Goal: Task Accomplishment & Management: Manage account settings

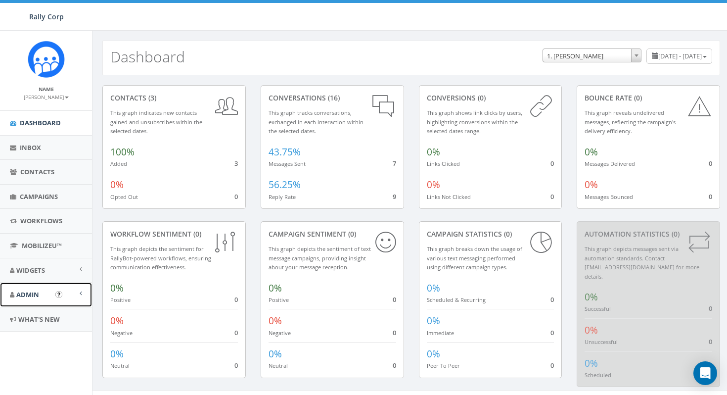
click at [41, 297] on link "Admin" at bounding box center [46, 295] width 92 height 24
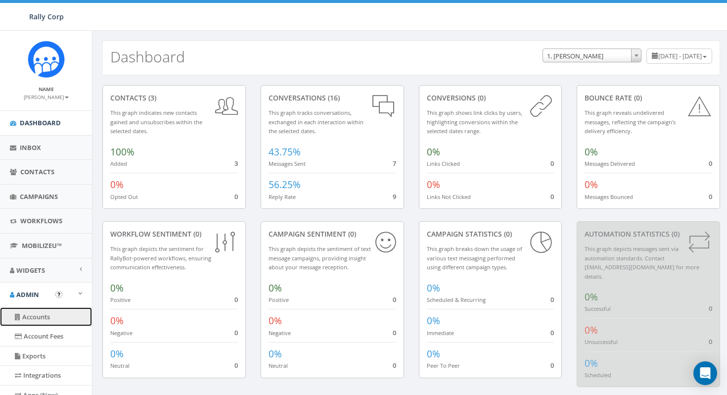
click at [43, 316] on link "Accounts" at bounding box center [46, 316] width 92 height 19
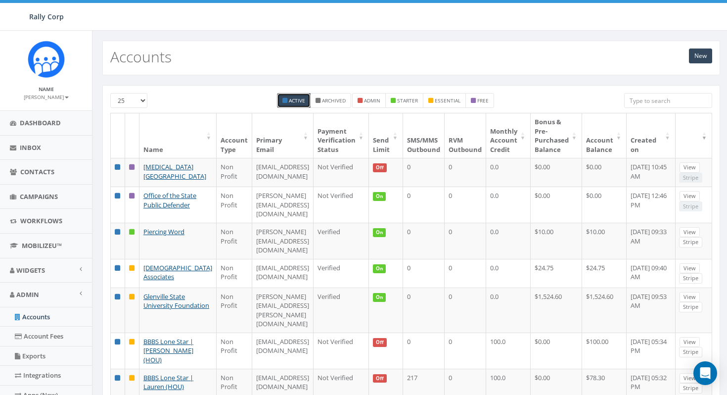
click at [638, 100] on input "search" at bounding box center [668, 100] width 88 height 15
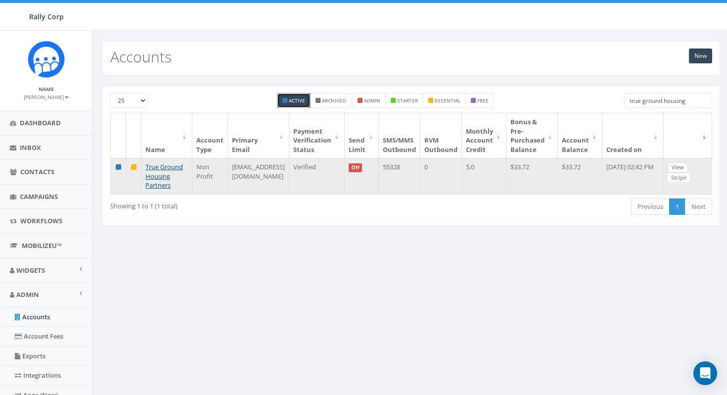
type input "true ground housing"
click at [688, 168] on link "View" at bounding box center [678, 167] width 20 height 10
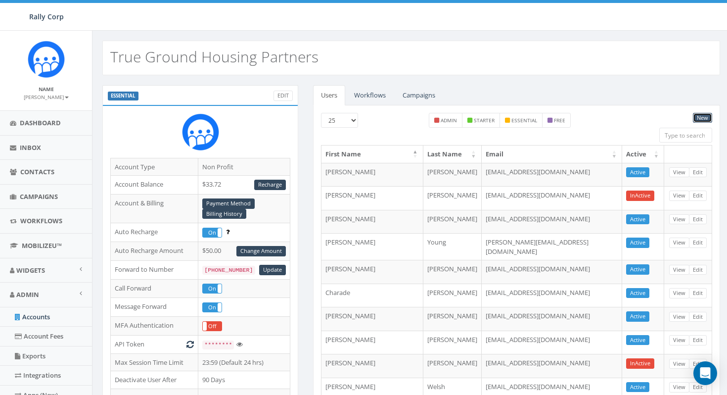
click at [703, 118] on link "New" at bounding box center [702, 118] width 19 height 10
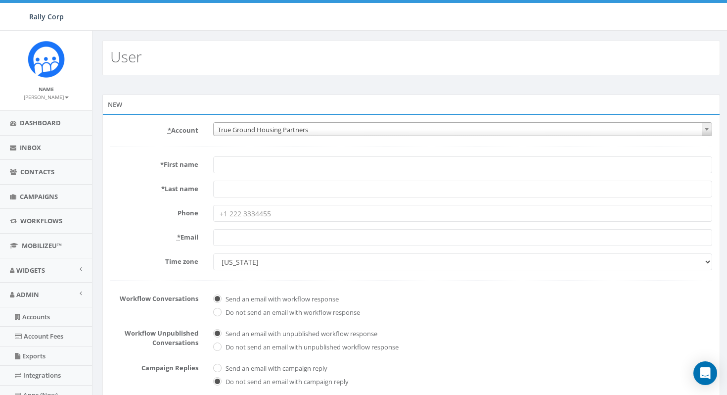
click at [245, 237] on input "* Email" at bounding box center [462, 237] width 499 height 17
paste input "awarren@truegroundhousing.org"
type input "[EMAIL_ADDRESS][DOMAIN_NAME]"
click at [264, 167] on input "* First name" at bounding box center [462, 164] width 499 height 17
type input "[PERSON_NAME]"
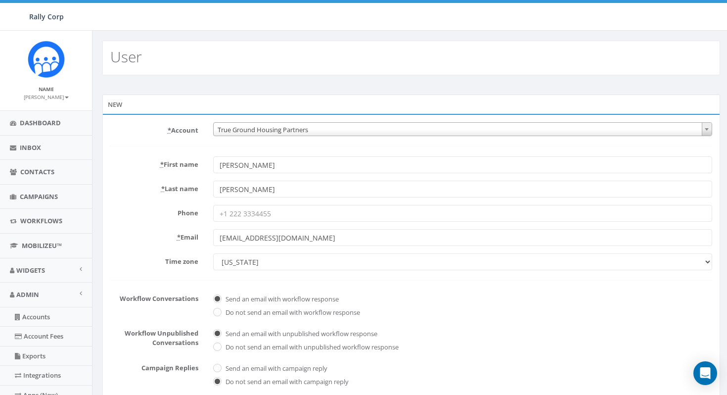
type input "[PERSON_NAME]"
click at [558, 319] on form "* Account 10,000 Degrees 10 CAN, Inc. 180 Skate 1. James Martin 2Life Communiti…" at bounding box center [411, 308] width 602 height 372
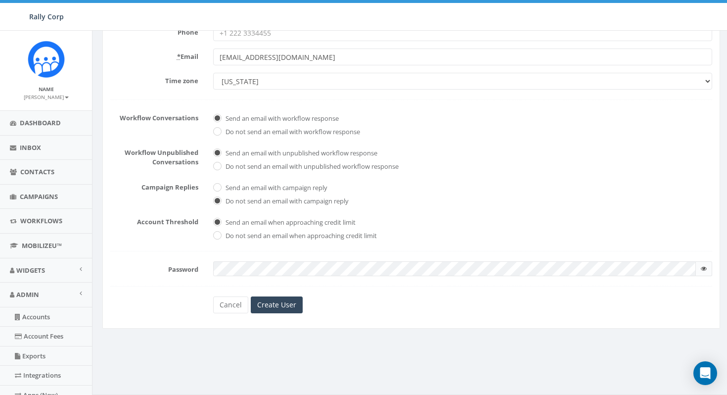
scroll to position [200, 0]
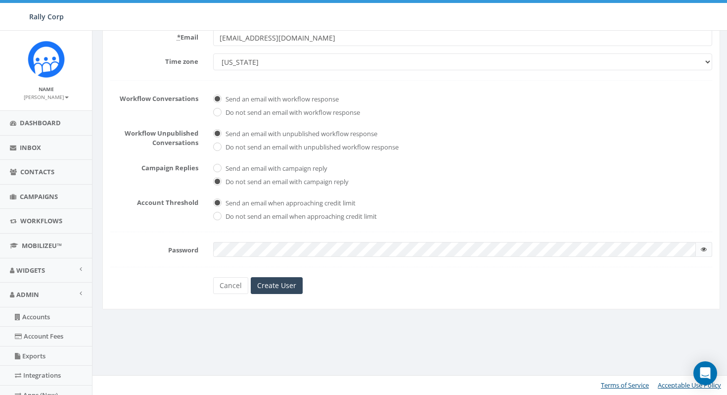
click at [477, 311] on div "New * Account 10,000 Degrees 10 CAN, Inc. 180 Skate 1. James Martin 2Life Commu…" at bounding box center [411, 108] width 633 height 427
checkbox input "true"
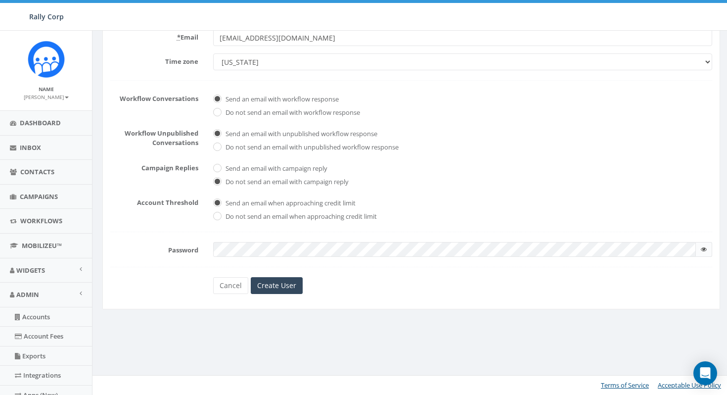
checkbox input "true"
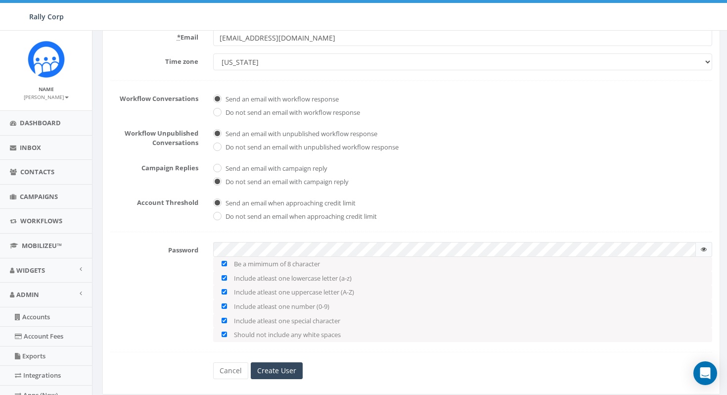
click at [172, 321] on div "Password Be a mimimum of 8 character Include atleast one lowercase letter (a-z)…" at bounding box center [411, 291] width 617 height 99
click at [278, 372] on input "Create User" at bounding box center [277, 370] width 52 height 17
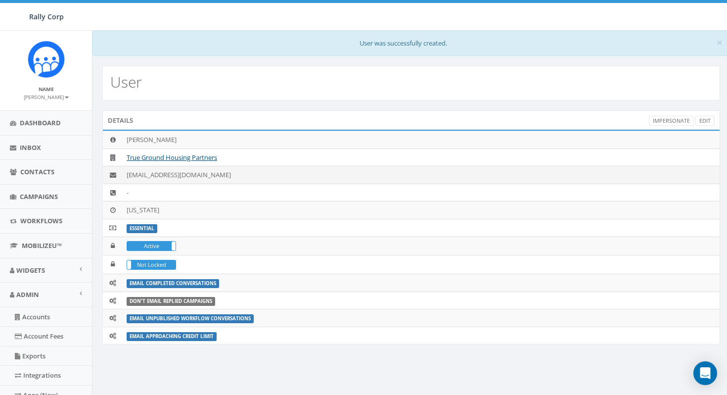
drag, startPoint x: 227, startPoint y: 175, endPoint x: 176, endPoint y: 176, distance: 50.5
click at [176, 176] on td "[EMAIL_ADDRESS][DOMAIN_NAME]" at bounding box center [421, 175] width 597 height 18
drag, startPoint x: 127, startPoint y: 175, endPoint x: 230, endPoint y: 171, distance: 103.0
click at [230, 171] on td "[EMAIL_ADDRESS][DOMAIN_NAME]" at bounding box center [421, 175] width 597 height 18
copy td "[EMAIL_ADDRESS][DOMAIN_NAME]"
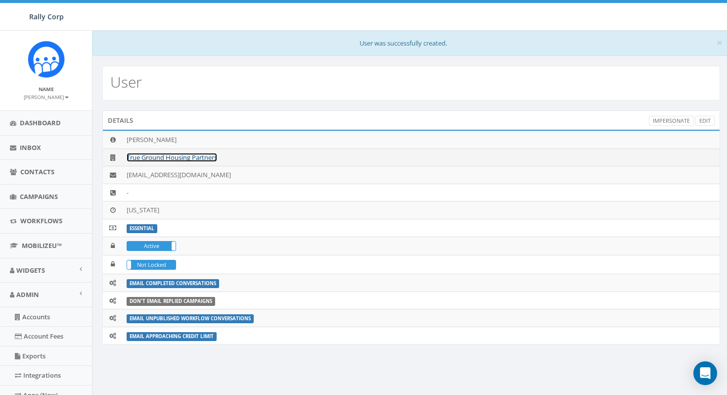
click at [179, 153] on link "True Ground Housing Partners" at bounding box center [172, 157] width 91 height 9
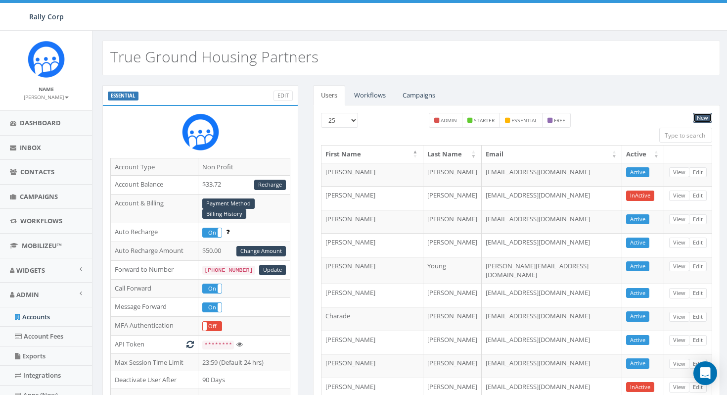
click at [700, 117] on link "New" at bounding box center [702, 118] width 19 height 10
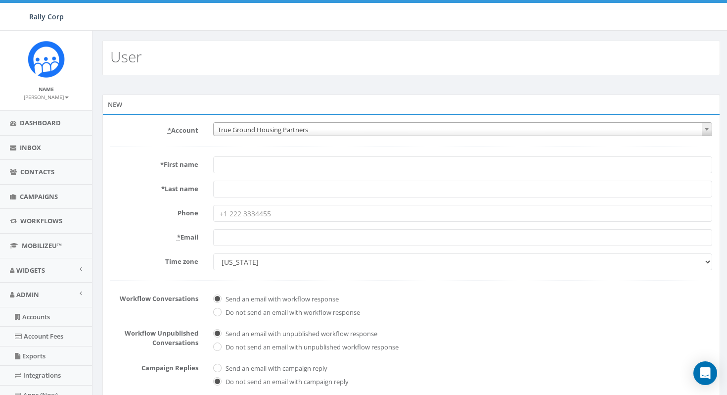
click at [258, 237] on input "* Email" at bounding box center [462, 237] width 499 height 17
paste input "tpalacios@truegroundhousing.org"
type input "tpalacios@truegroundhousing.org"
click at [262, 169] on input "* First name" at bounding box center [462, 164] width 499 height 17
type input "Tatiana"
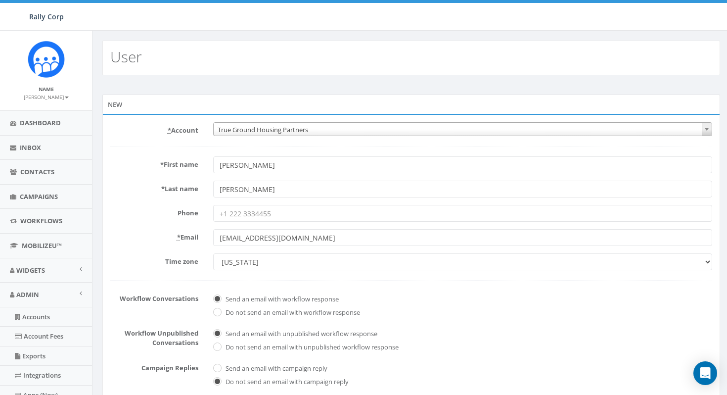
type input "Palacios"
click at [427, 306] on span "Do not send an email with workflow response" at bounding box center [462, 311] width 499 height 14
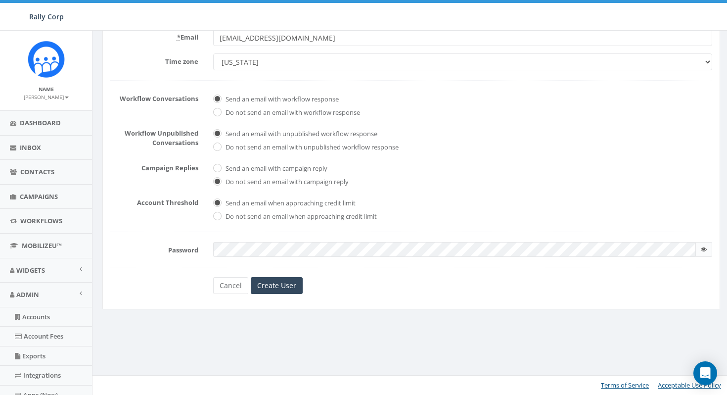
checkbox input "true"
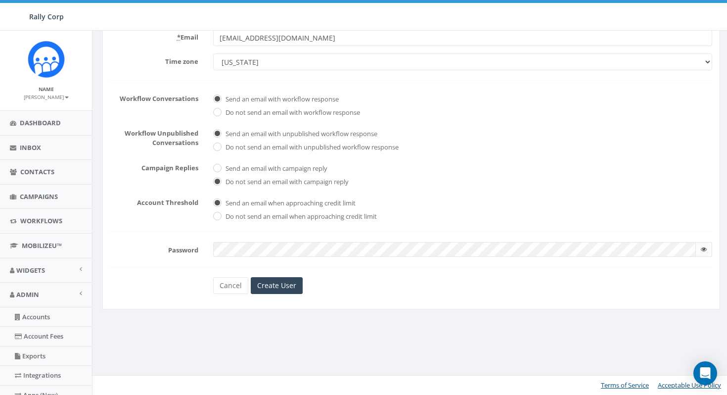
checkbox input "true"
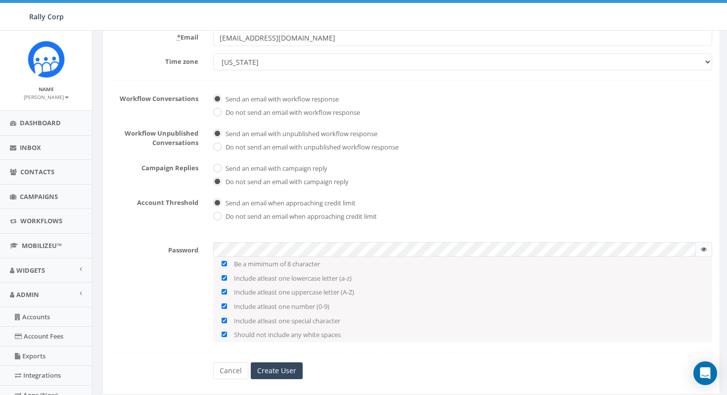
click at [166, 331] on div "Password Be a mimimum of 8 character Include atleast one lowercase letter (a-z)…" at bounding box center [411, 291] width 617 height 99
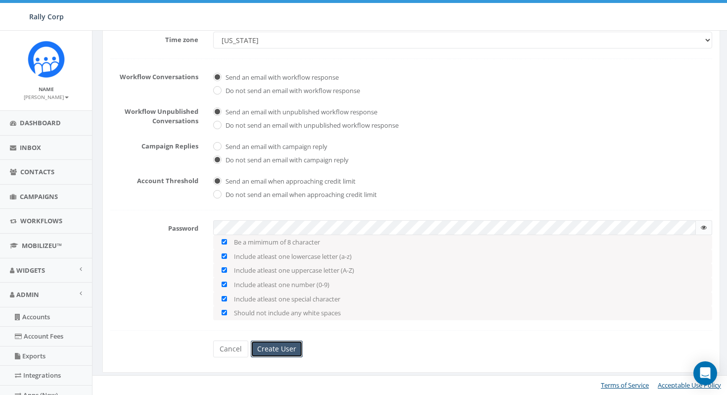
click at [271, 350] on input "Create User" at bounding box center [277, 348] width 52 height 17
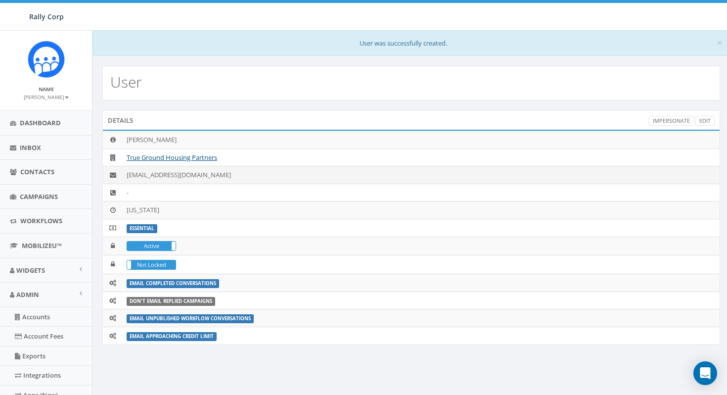
drag, startPoint x: 234, startPoint y: 175, endPoint x: 119, endPoint y: 176, distance: 114.3
click at [119, 176] on tr "tpalacios@truegroundhousing.org" at bounding box center [411, 175] width 617 height 18
copy tr "tpalacios@truegroundhousing.org"
click at [360, 172] on td "tpalacios@truegroundhousing.org" at bounding box center [421, 175] width 597 height 18
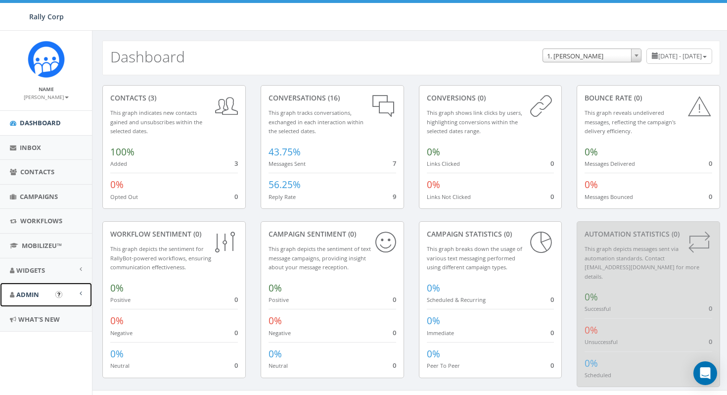
click at [31, 299] on link "Admin" at bounding box center [46, 295] width 92 height 24
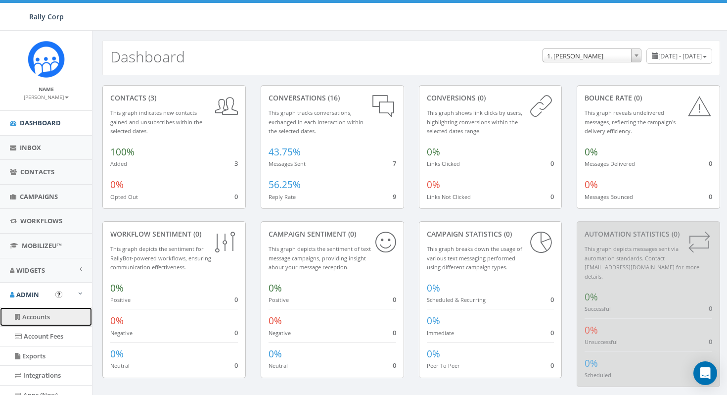
click at [50, 318] on link "Accounts" at bounding box center [46, 316] width 92 height 19
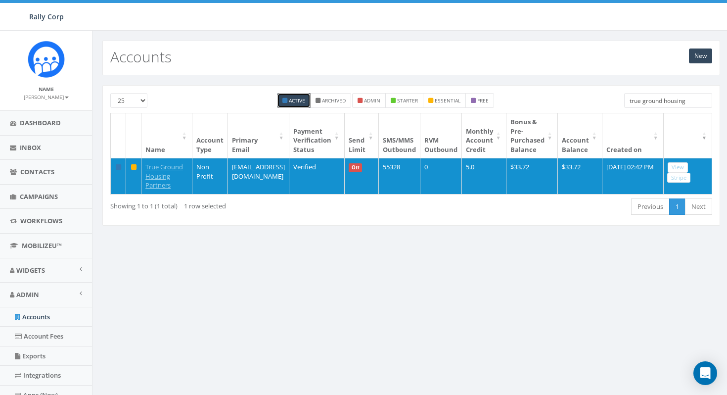
click at [688, 102] on input "true ground housing" at bounding box center [668, 100] width 88 height 15
paste input "3364550693"
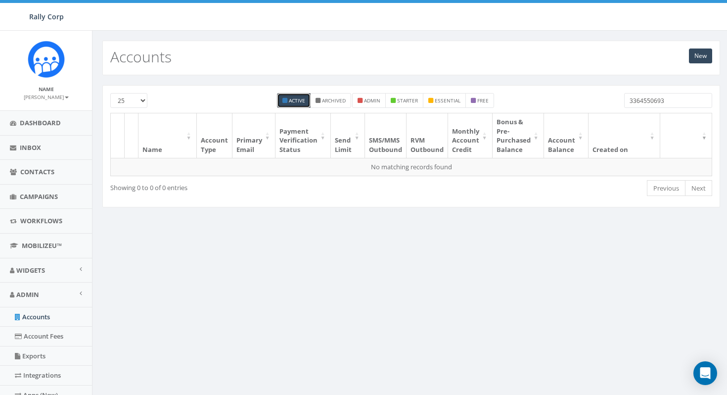
type input "3364550693"
click at [690, 103] on input "3364550693" at bounding box center [668, 100] width 88 height 15
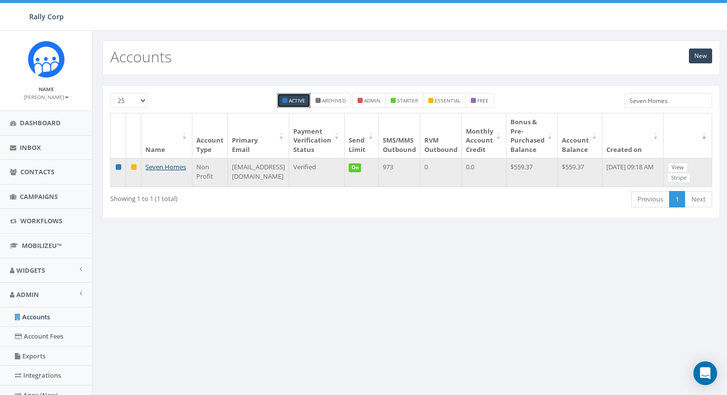
type input "Seven Homes"
click at [682, 167] on link "View" at bounding box center [678, 167] width 20 height 10
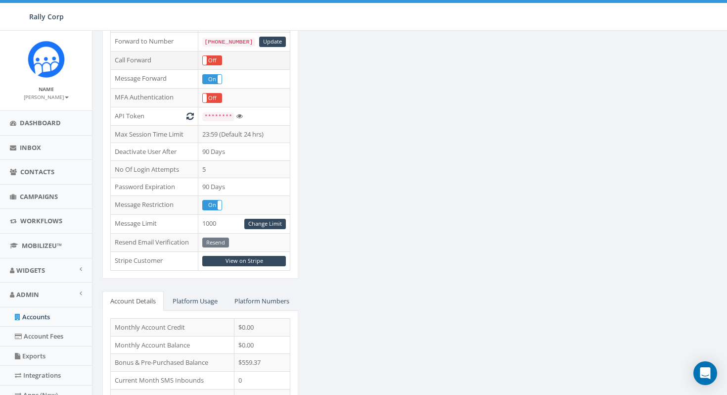
scroll to position [248, 0]
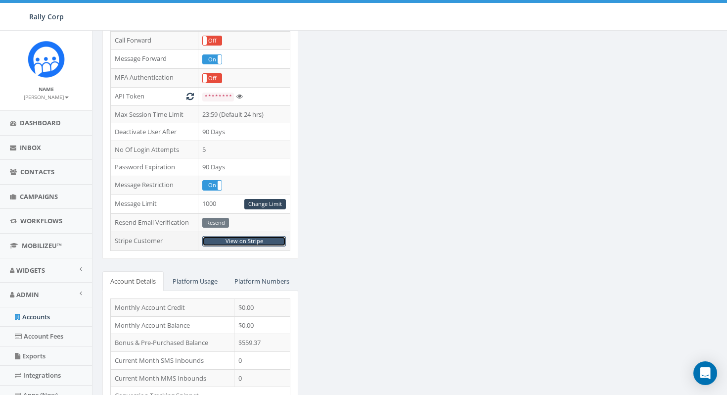
click at [249, 240] on link "View on Stripe" at bounding box center [244, 241] width 84 height 10
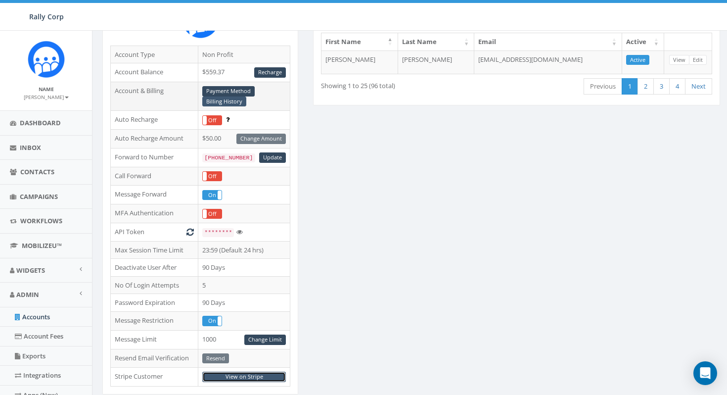
scroll to position [110, 0]
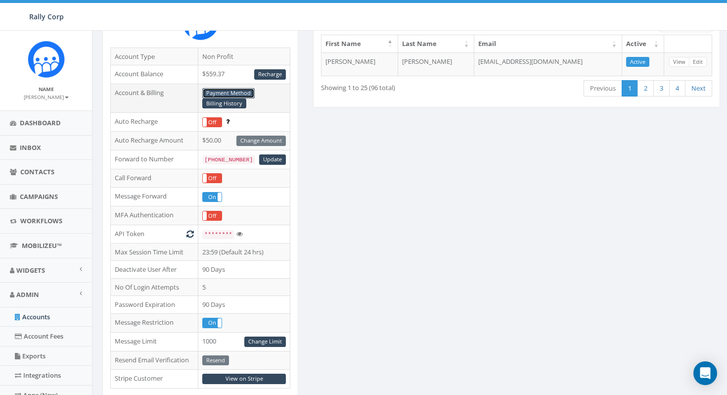
click at [231, 91] on link "Payment Method" at bounding box center [228, 93] width 52 height 10
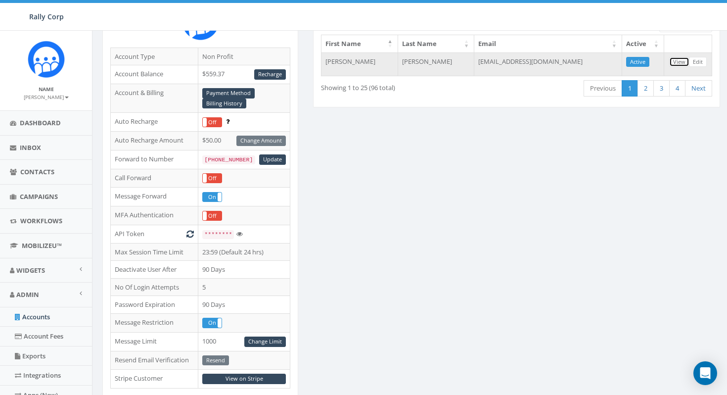
click at [679, 61] on link "View" at bounding box center [679, 62] width 20 height 10
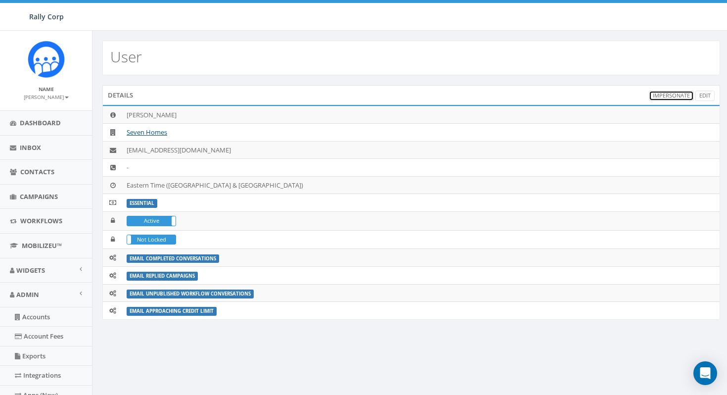
click at [668, 95] on link "Impersonate" at bounding box center [671, 96] width 45 height 10
